Goal: Find contact information: Find contact information

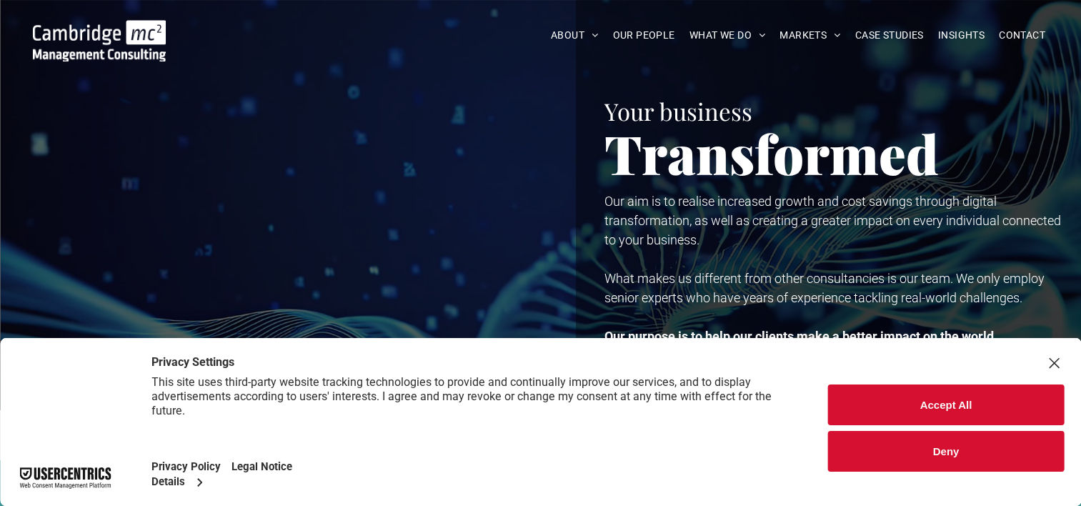
click at [888, 396] on button "Accept All" at bounding box center [946, 404] width 236 height 41
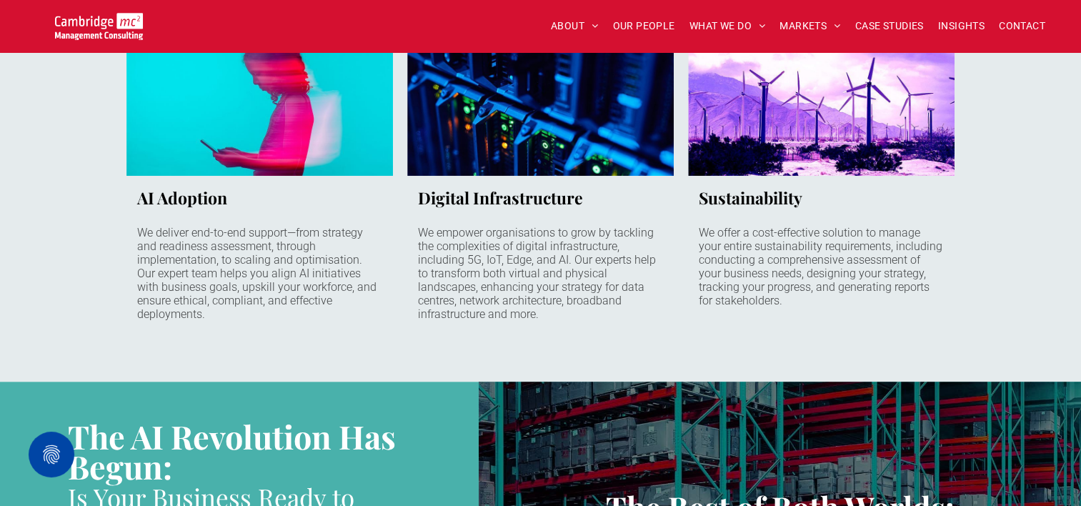
scroll to position [1132, 0]
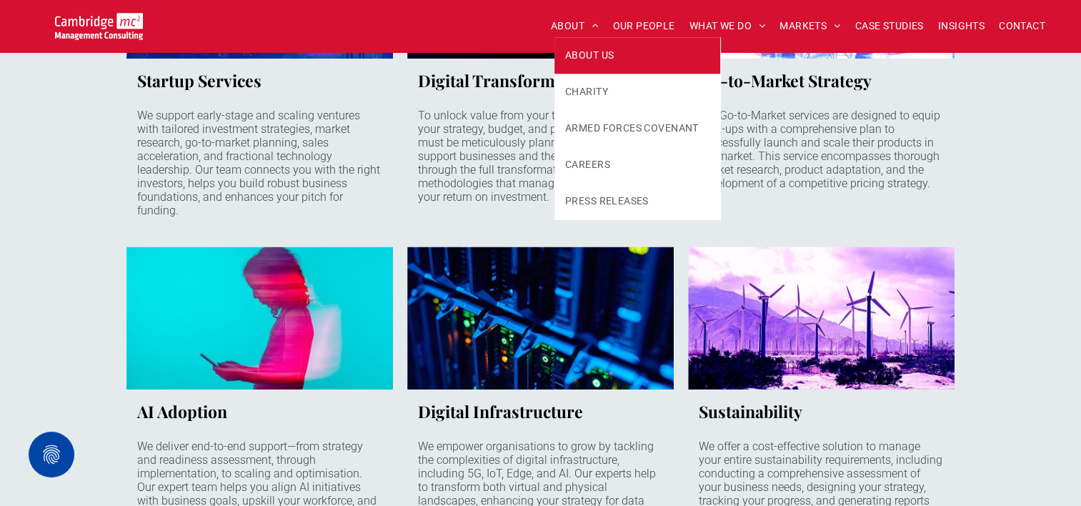
click at [582, 54] on span "ABOUT US" at bounding box center [589, 55] width 49 height 15
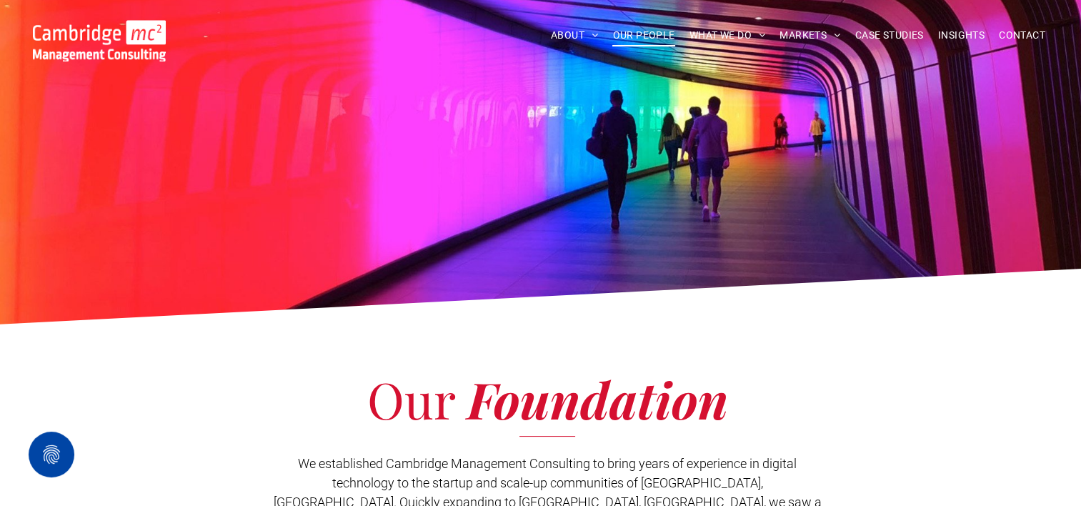
click at [636, 31] on span "OUR PEOPLE" at bounding box center [643, 35] width 62 height 22
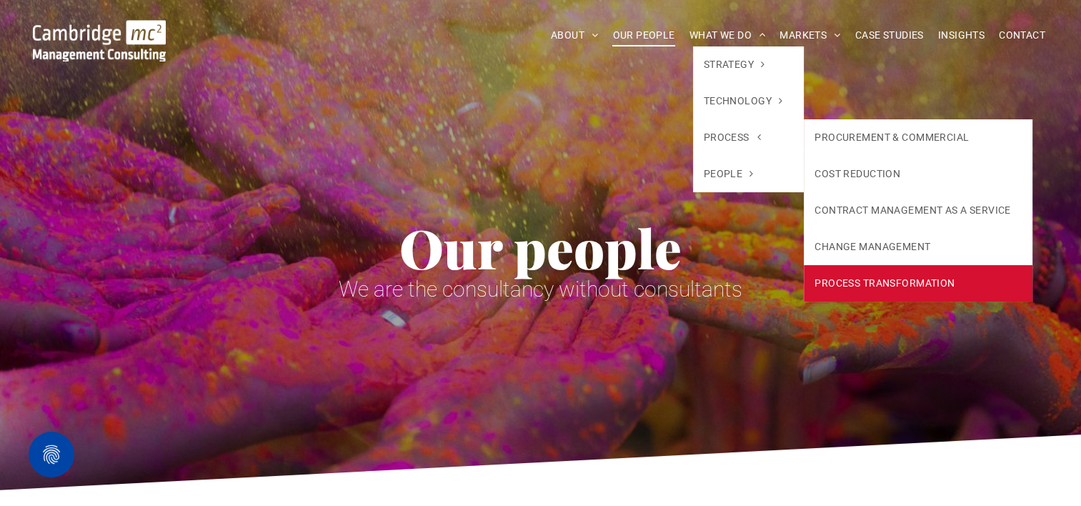
click at [840, 277] on link "PROCESS TRANSFORMATION" at bounding box center [918, 283] width 228 height 36
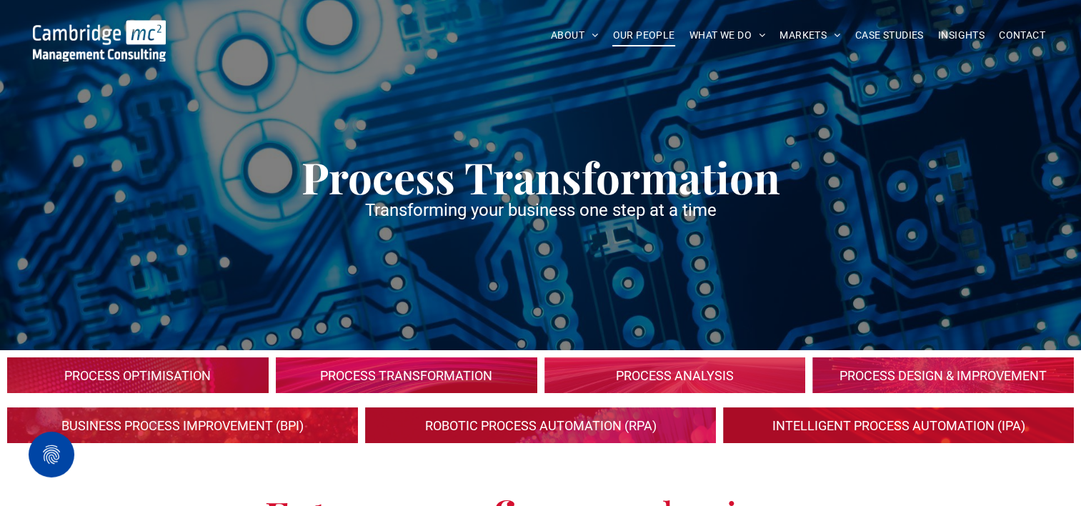
click at [642, 33] on span "OUR PEOPLE" at bounding box center [643, 35] width 62 height 22
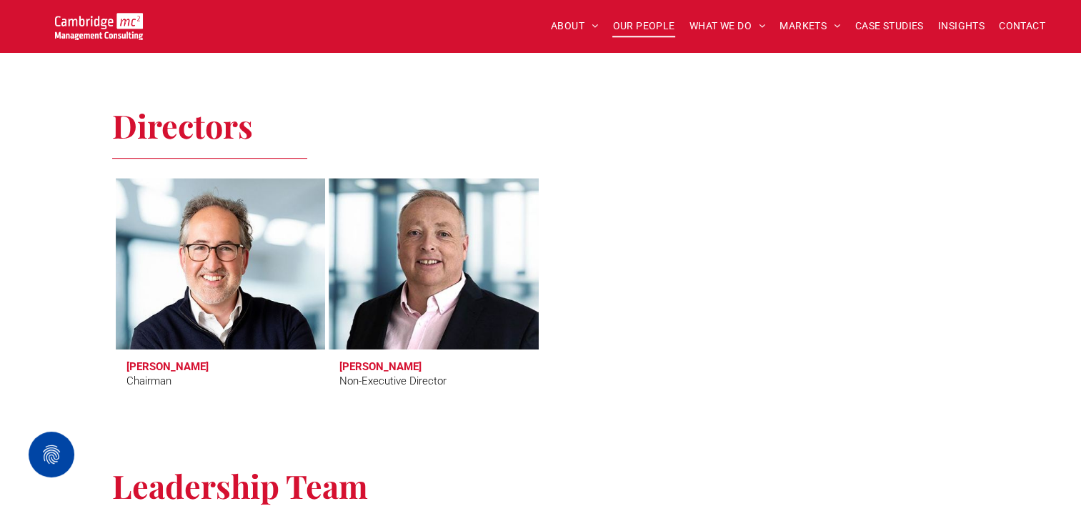
scroll to position [571, 0]
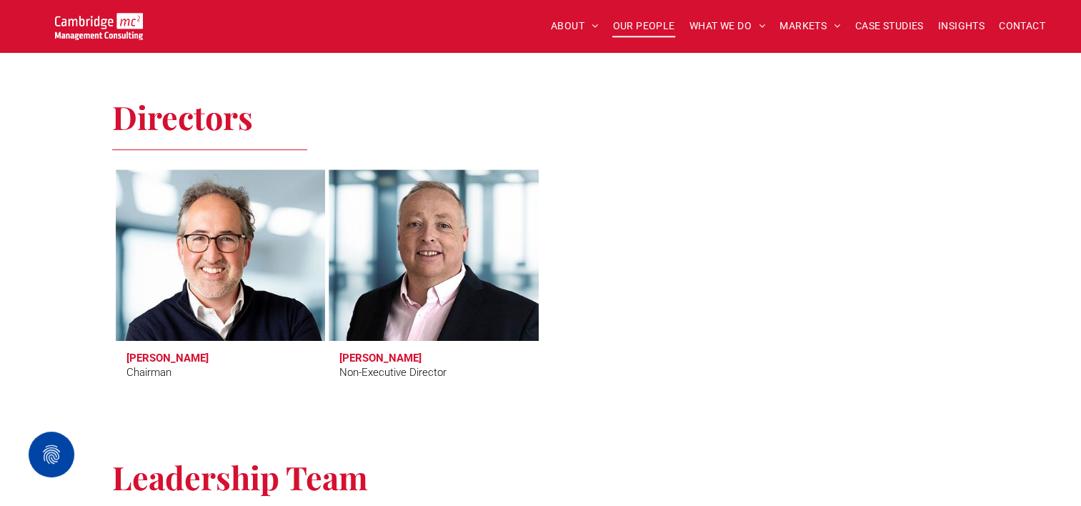
click at [183, 361] on h3 "[PERSON_NAME]" at bounding box center [167, 357] width 82 height 13
click at [174, 357] on h3 "[PERSON_NAME]" at bounding box center [167, 357] width 82 height 13
click at [193, 298] on link at bounding box center [220, 254] width 222 height 181
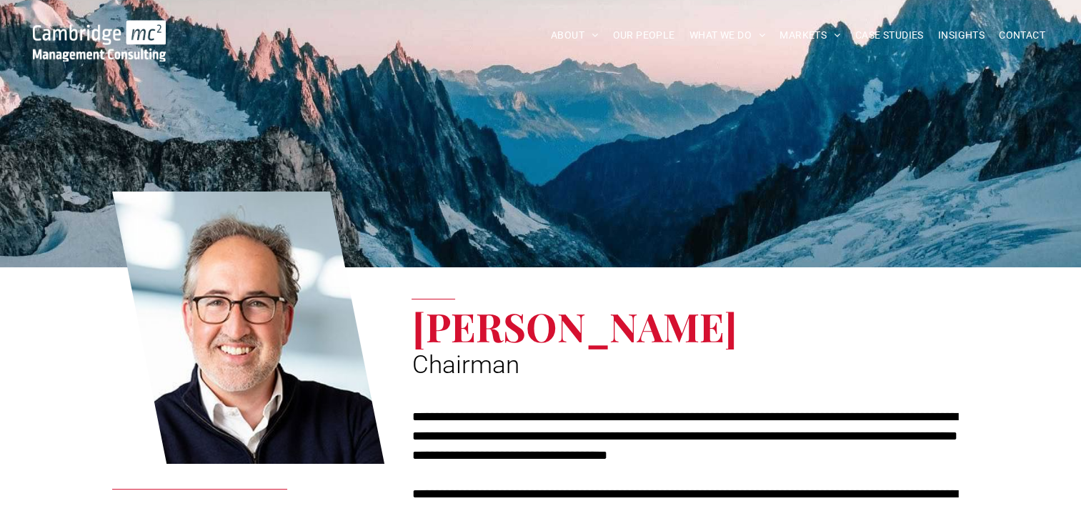
click at [209, 358] on link at bounding box center [248, 327] width 273 height 277
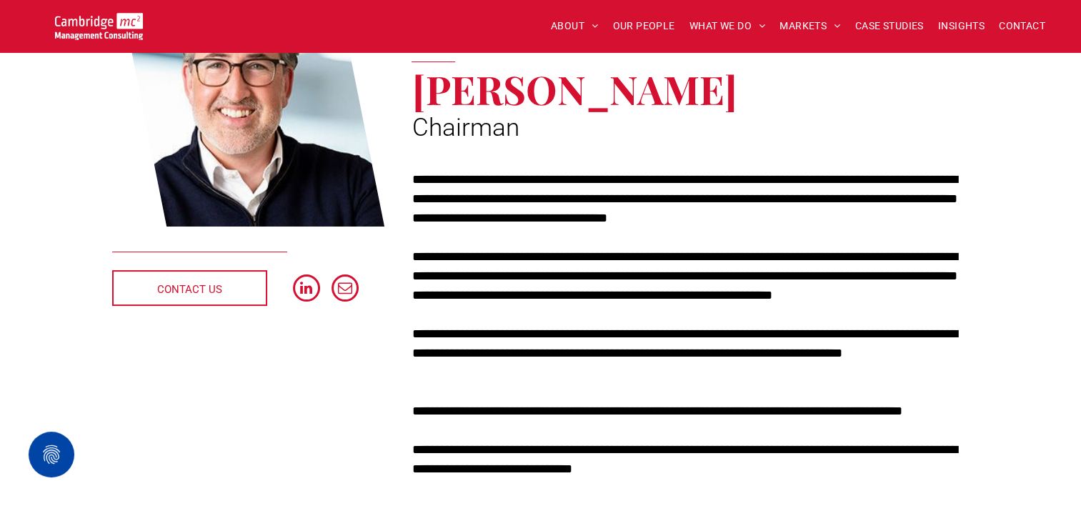
scroll to position [214, 0]
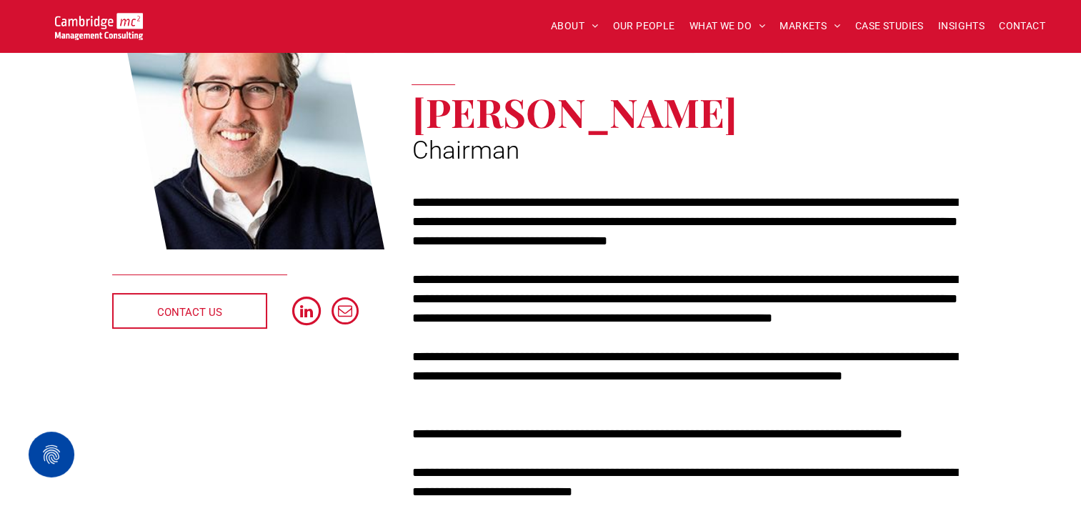
click at [311, 309] on span "linkedin" at bounding box center [306, 310] width 29 height 29
click at [346, 311] on span "email" at bounding box center [345, 310] width 29 height 29
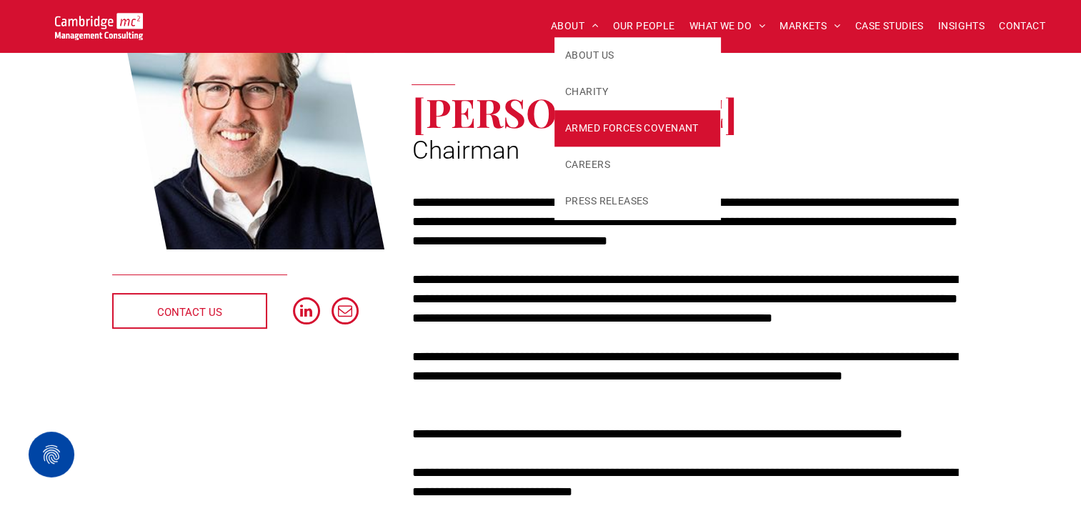
scroll to position [0, 0]
